Goal: Find specific page/section: Find specific page/section

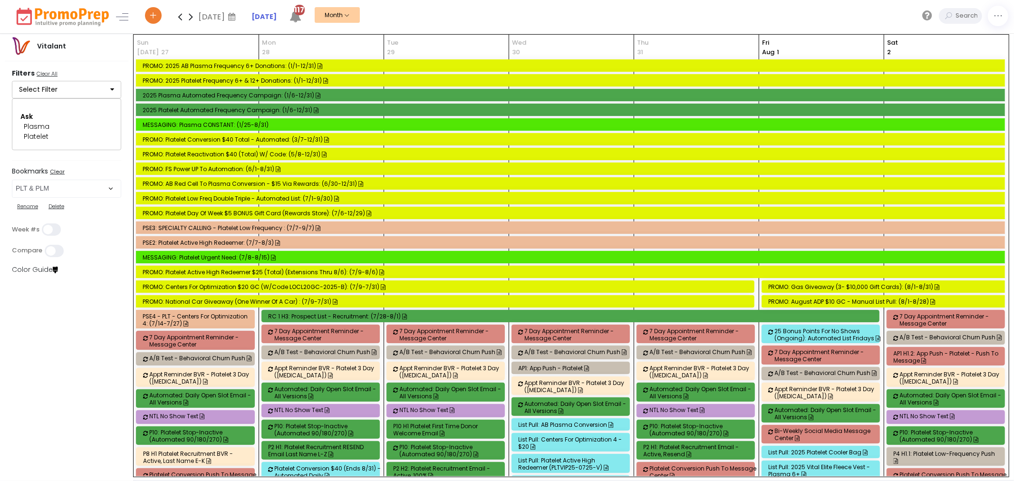
scroll to position [1306, 0]
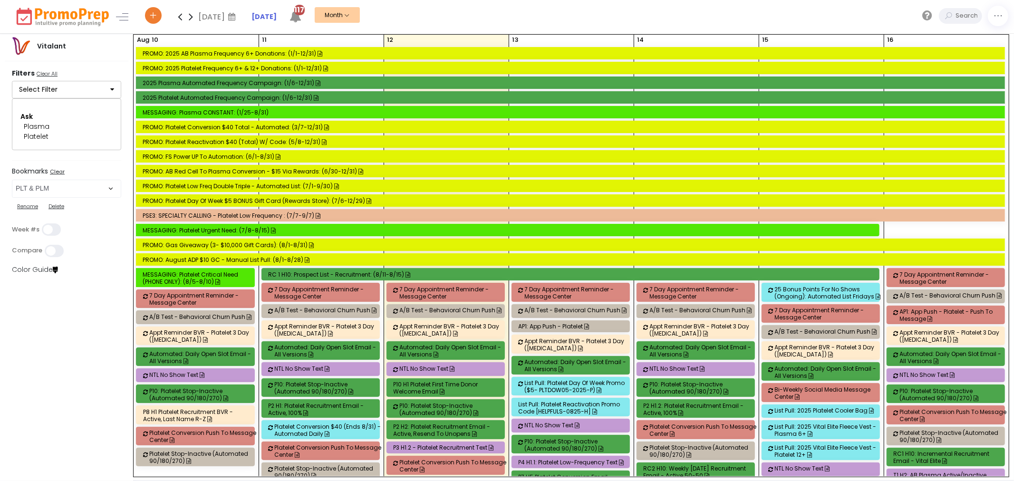
click at [100, 181] on select "Select Bookmark Automated Frequency Campaign Control - BVR Control - Email Cont…" at bounding box center [66, 189] width 109 height 18
click at [92, 187] on select "Select Bookmark Automated Frequency Campaign Control - BVR Control - Email Cont…" at bounding box center [66, 189] width 109 height 18
click at [12, 198] on select "Select Bookmark Automated Frequency Campaign Control - BVR Control - Email Cont…" at bounding box center [66, 189] width 109 height 18
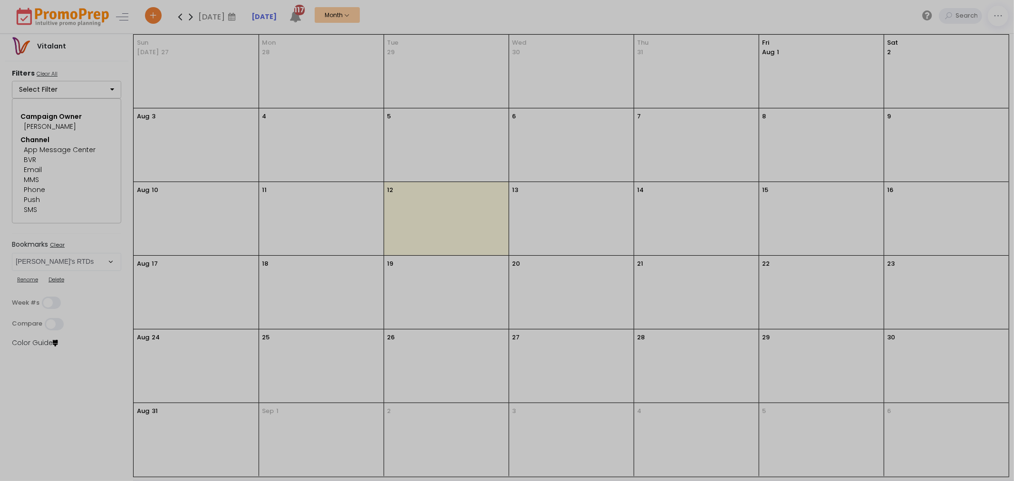
scroll to position [0, 0]
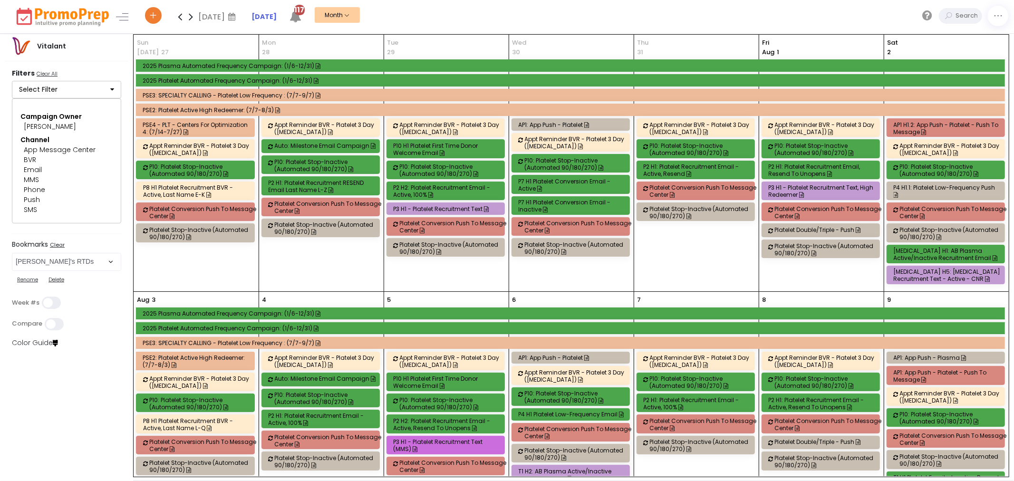
click at [189, 16] on icon at bounding box center [190, 16] width 11 height 19
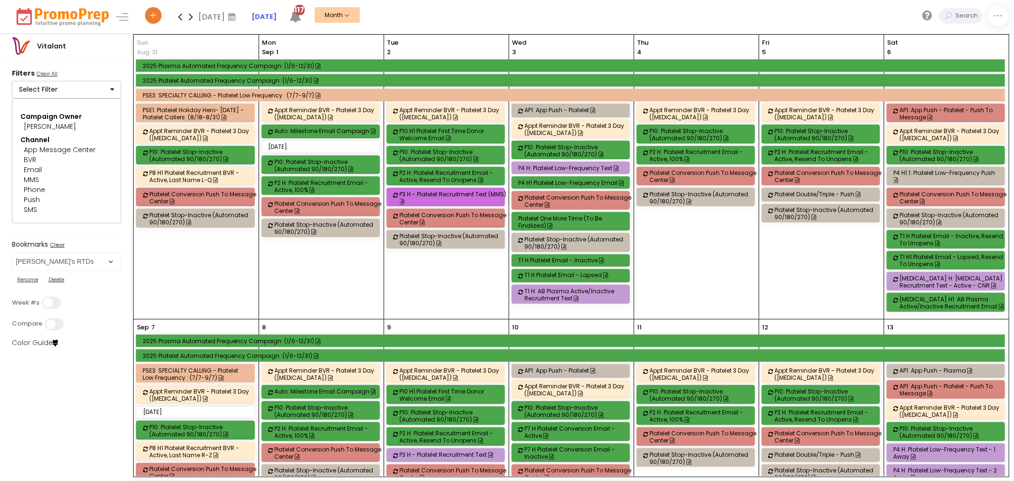
click at [189, 16] on icon at bounding box center [190, 16] width 11 height 19
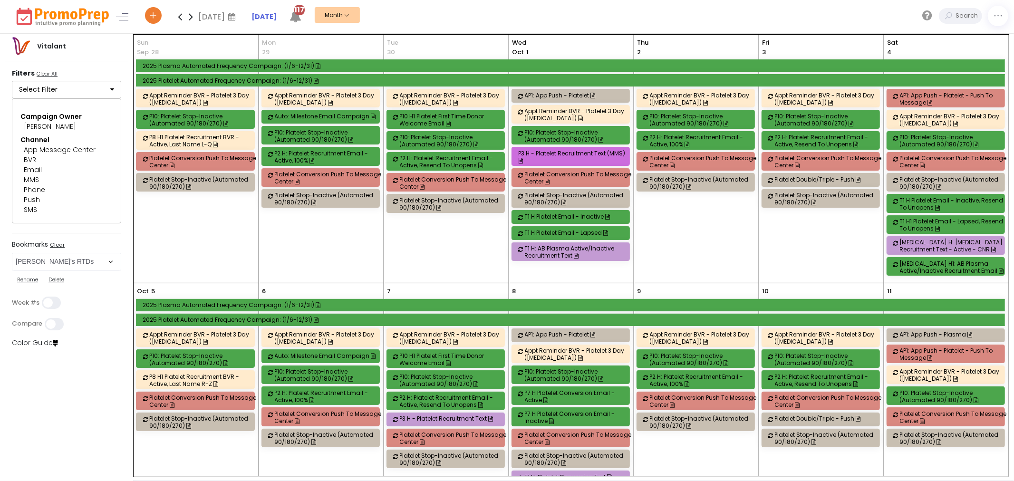
click at [189, 16] on icon at bounding box center [190, 16] width 11 height 19
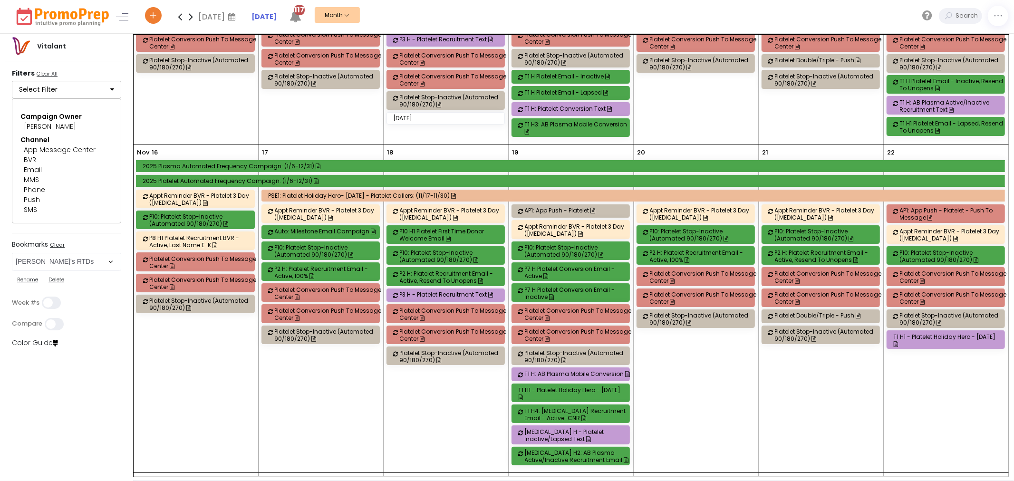
scroll to position [670, 0]
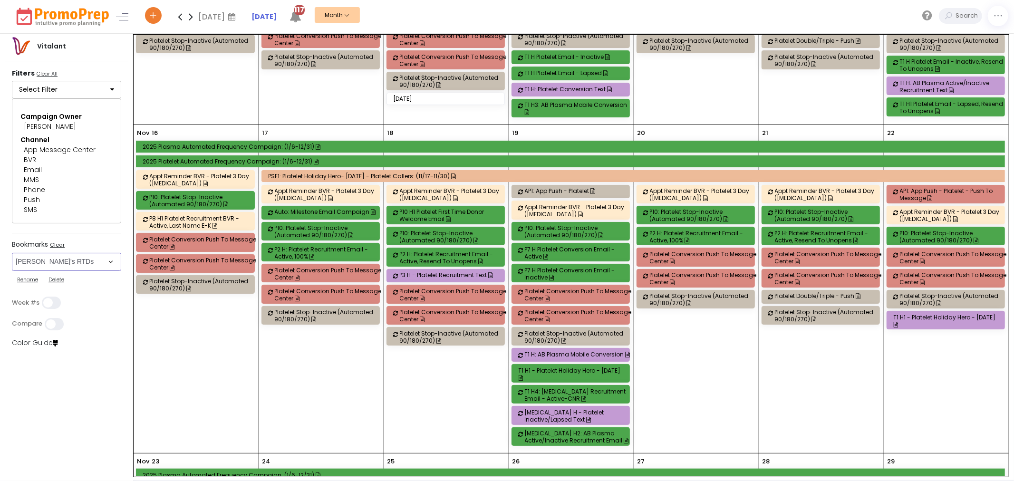
click at [55, 263] on select "Select Bookmark Automated Frequency Campaign Control - BVR Control - Email Cont…" at bounding box center [66, 262] width 109 height 18
select select "285"
click at [12, 253] on select "Select Bookmark Automated Frequency Campaign Control - BVR Control - Email Cont…" at bounding box center [66, 262] width 109 height 18
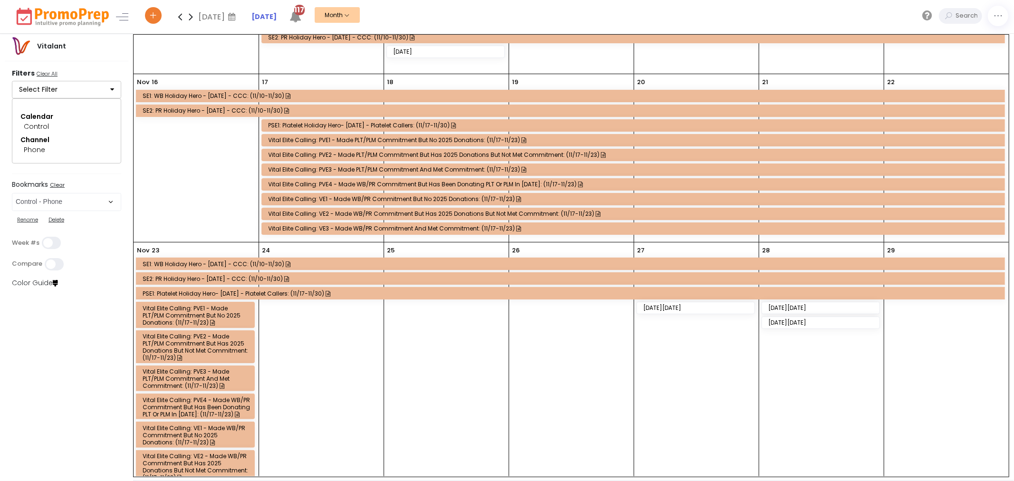
scroll to position [354, 0]
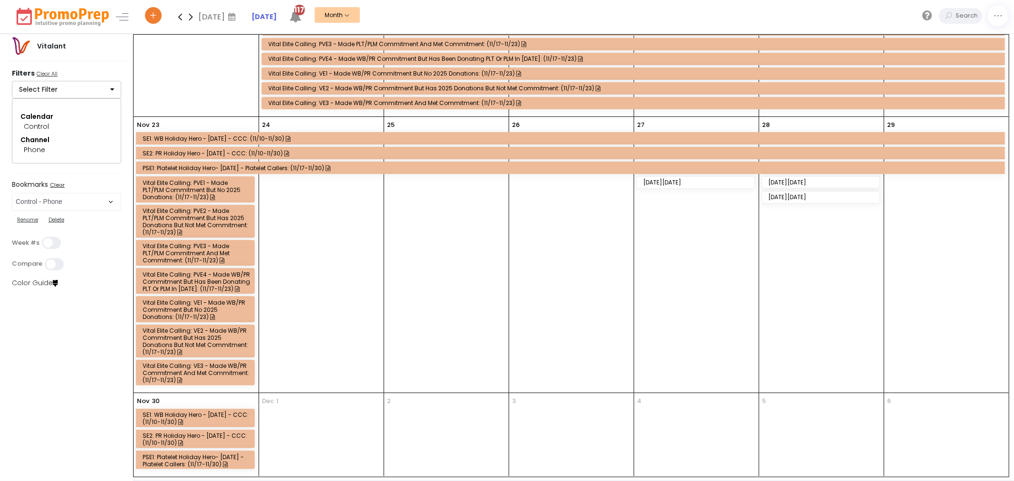
click at [190, 17] on icon at bounding box center [190, 16] width 11 height 19
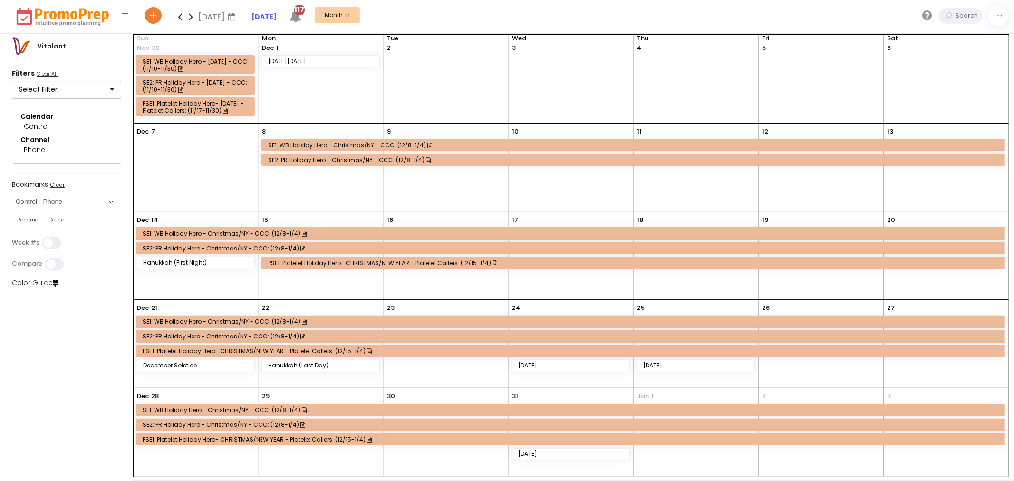
scroll to position [11, 0]
click at [176, 17] on icon at bounding box center [180, 16] width 11 height 19
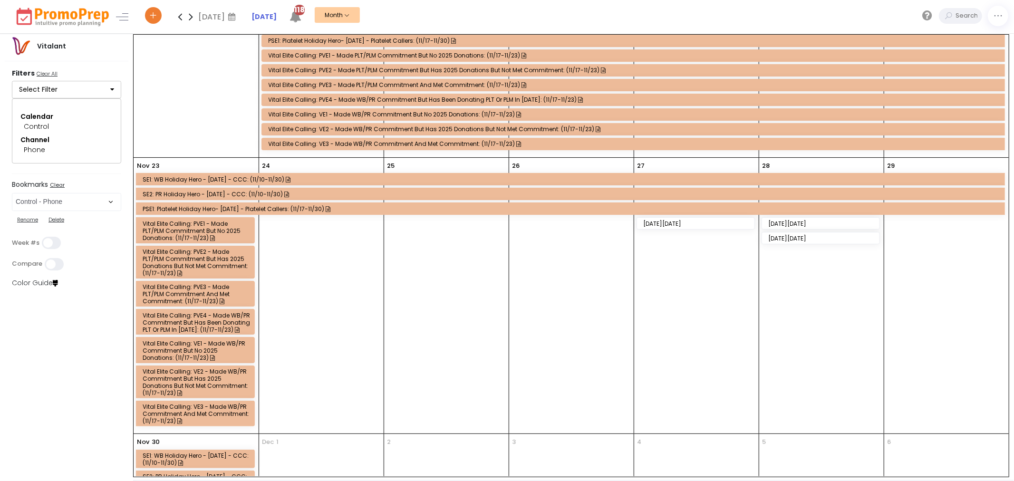
scroll to position [299, 0]
